Goal: Obtain resource: Download file/media

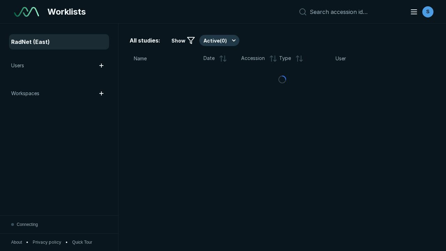
scroll to position [1902, 2901]
